Goal: Information Seeking & Learning: Learn about a topic

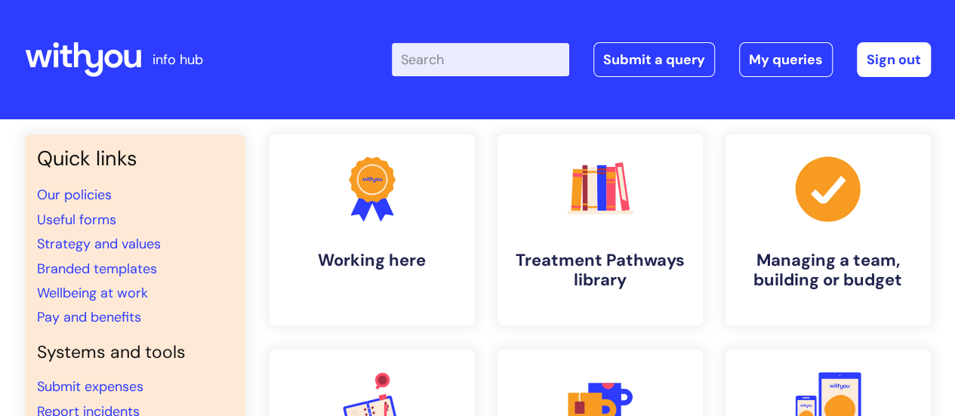
click at [459, 52] on input "Enter your search term here..." at bounding box center [480, 59] width 177 height 33
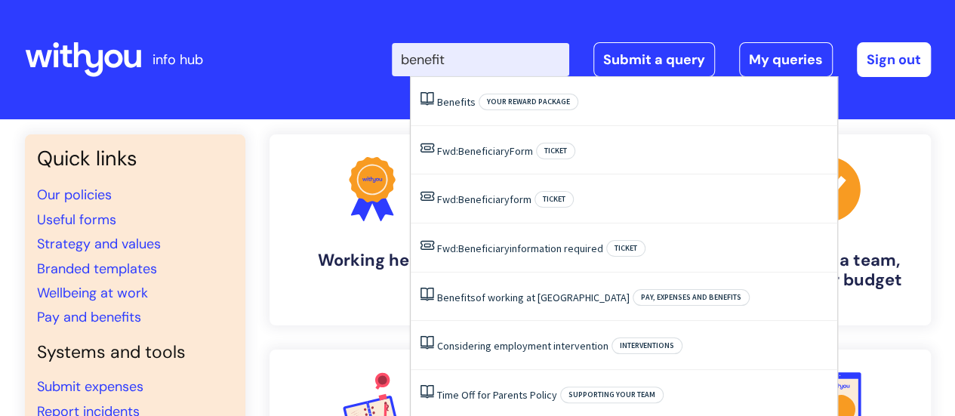
type input "benefits"
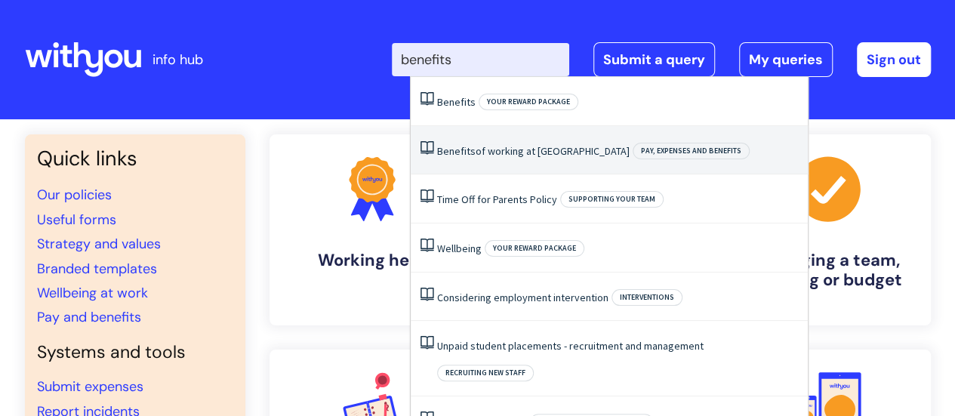
click at [453, 155] on span "Benefits" at bounding box center [456, 151] width 39 height 14
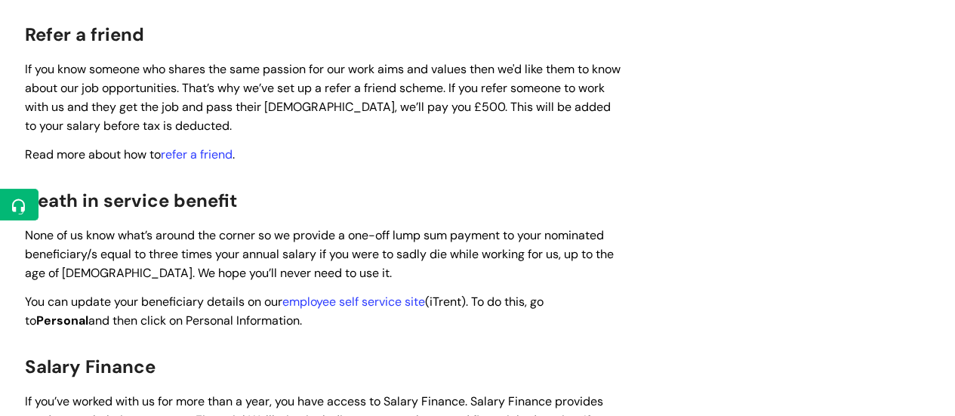
scroll to position [1871, 0]
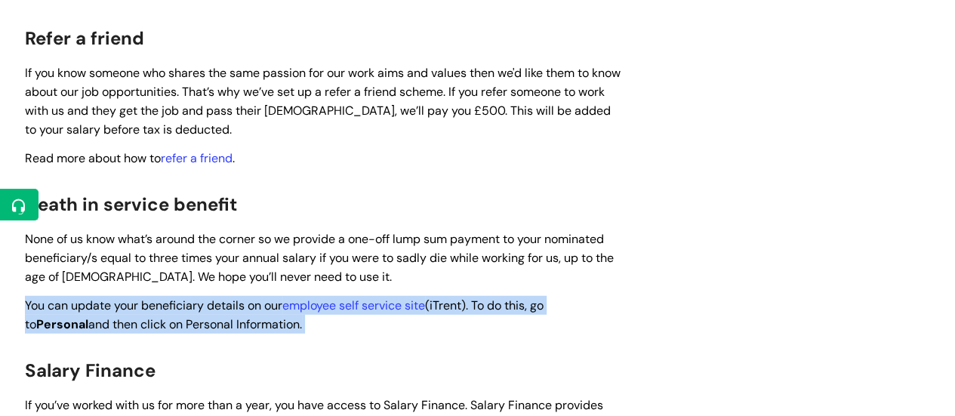
drag, startPoint x: 318, startPoint y: 301, endPoint x: 26, endPoint y: 278, distance: 293.1
click at [26, 296] on p "You can update your beneficiary details on our employee self service site (iTre…" at bounding box center [323, 315] width 597 height 38
copy span "You can update your beneficiary details on our employee self service site (iTre…"
